Goal: Information Seeking & Learning: Learn about a topic

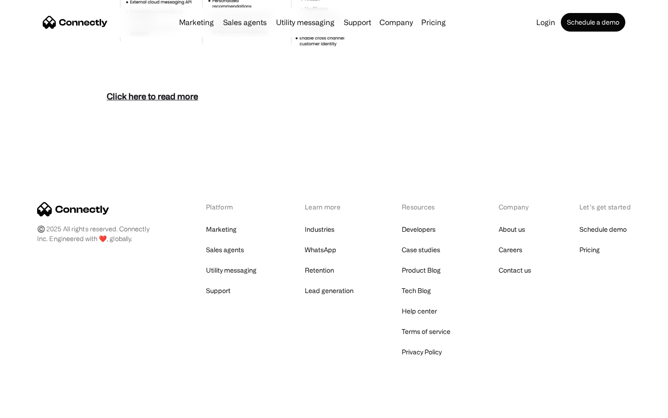
scroll to position [4023, 0]
